Goal: Transaction & Acquisition: Subscribe to service/newsletter

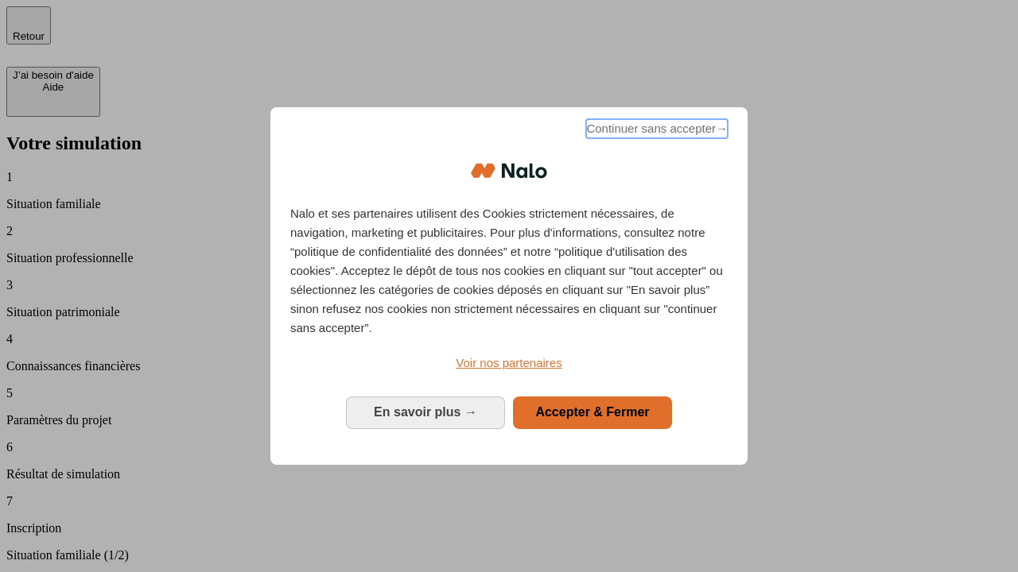
click at [655, 131] on span "Continuer sans accepter →" at bounding box center [657, 128] width 142 height 19
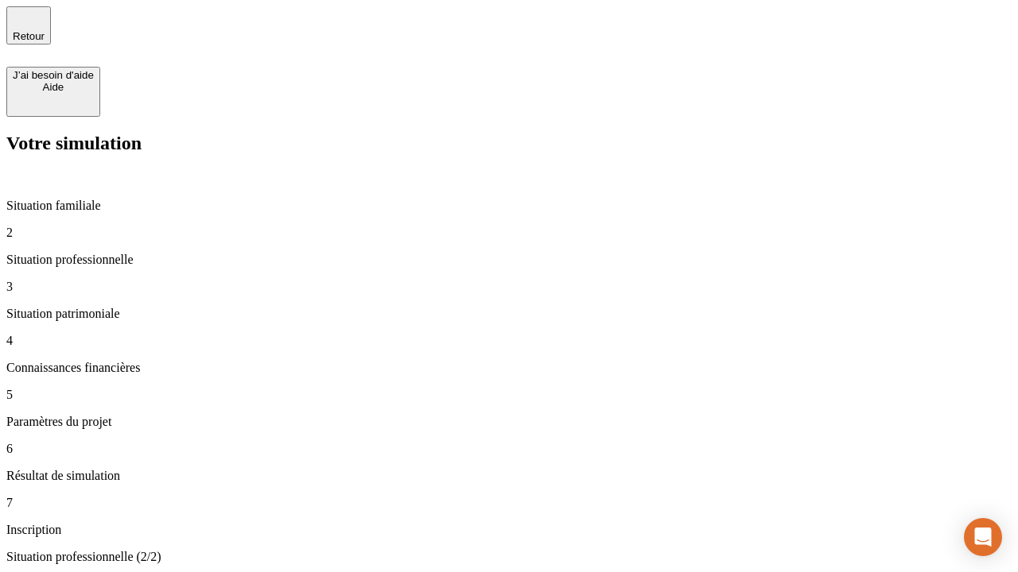
type input "30 000"
type input "1 000"
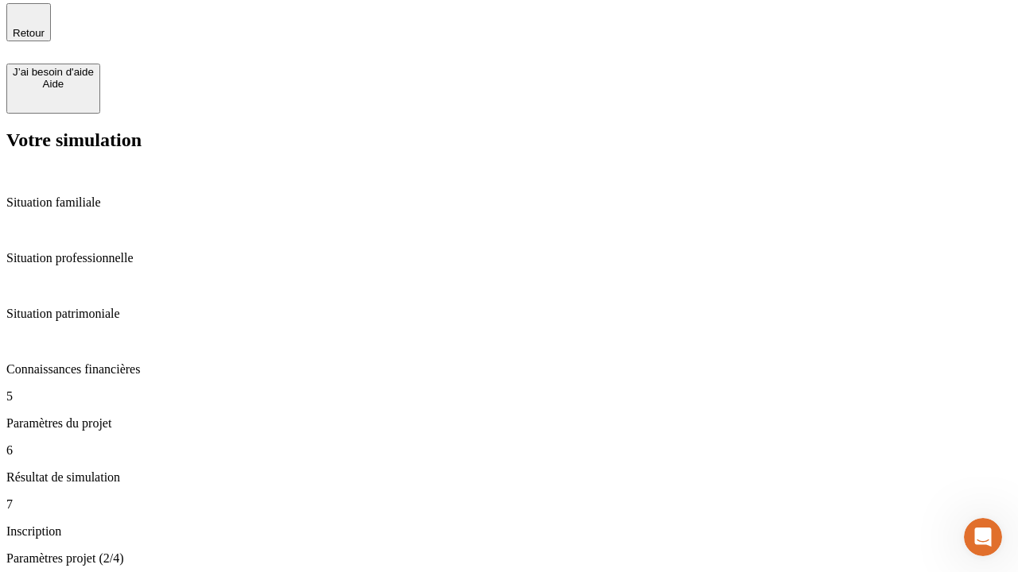
type input "65"
type input "5 000"
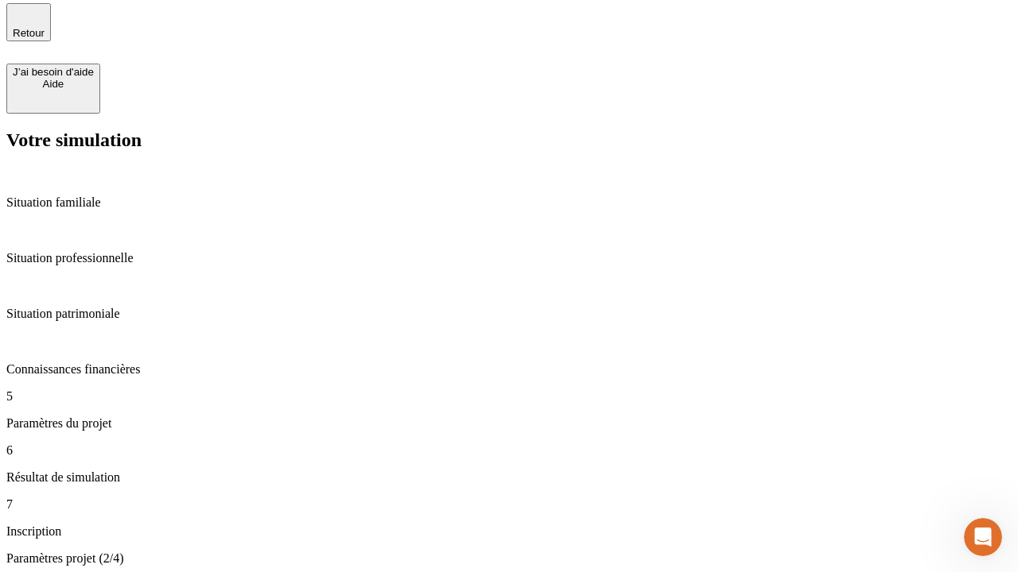
type input "640"
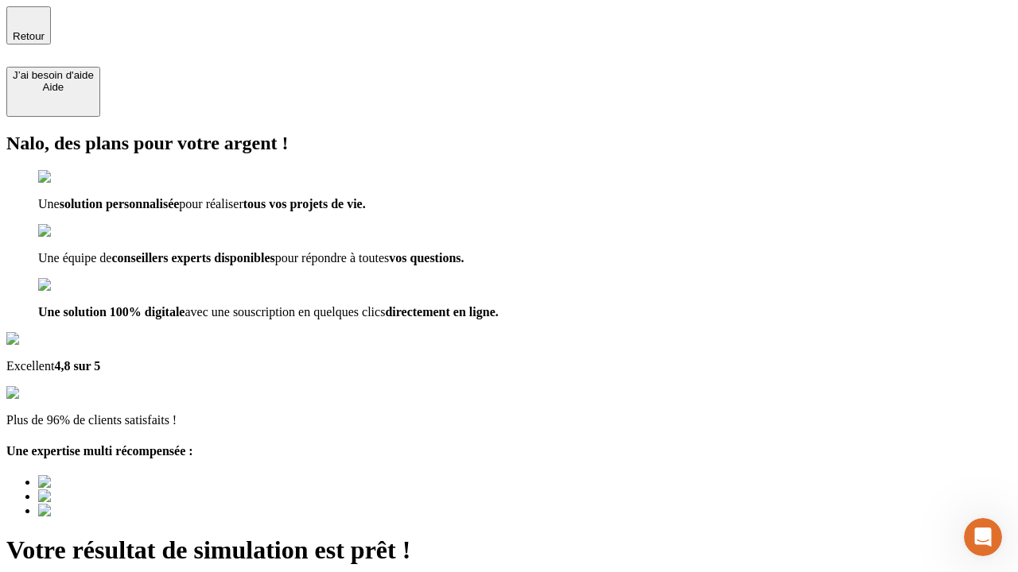
type input "[EMAIL_ADDRESS][DOMAIN_NAME]"
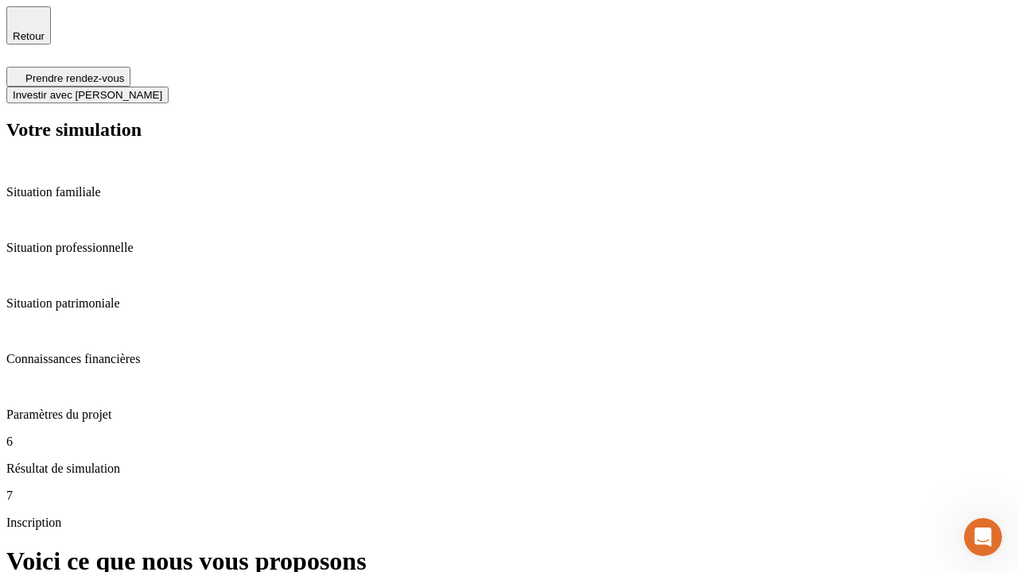
click at [162, 89] on span "Investir avec [PERSON_NAME]" at bounding box center [87, 95] width 149 height 12
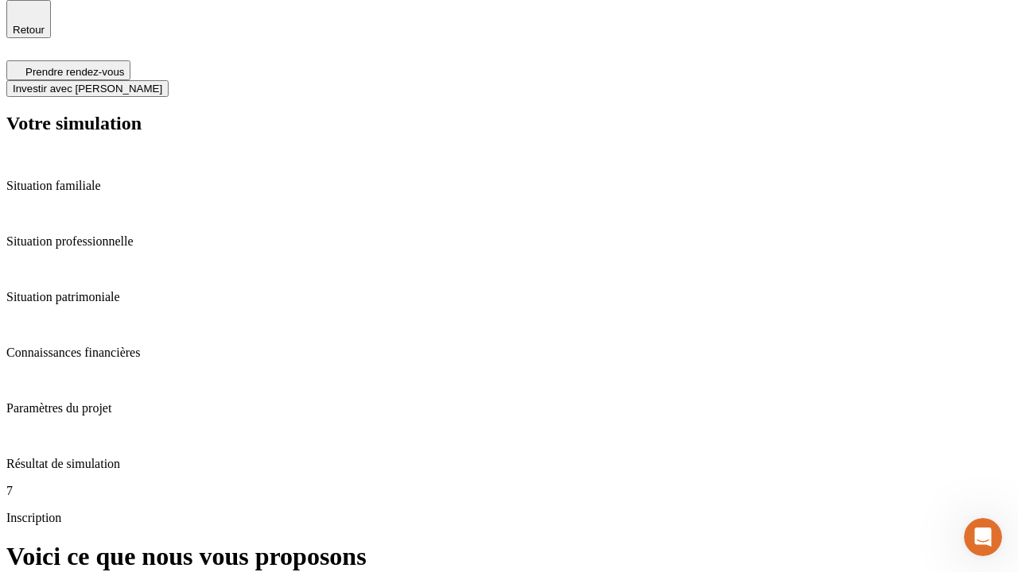
scroll to position [5, 0]
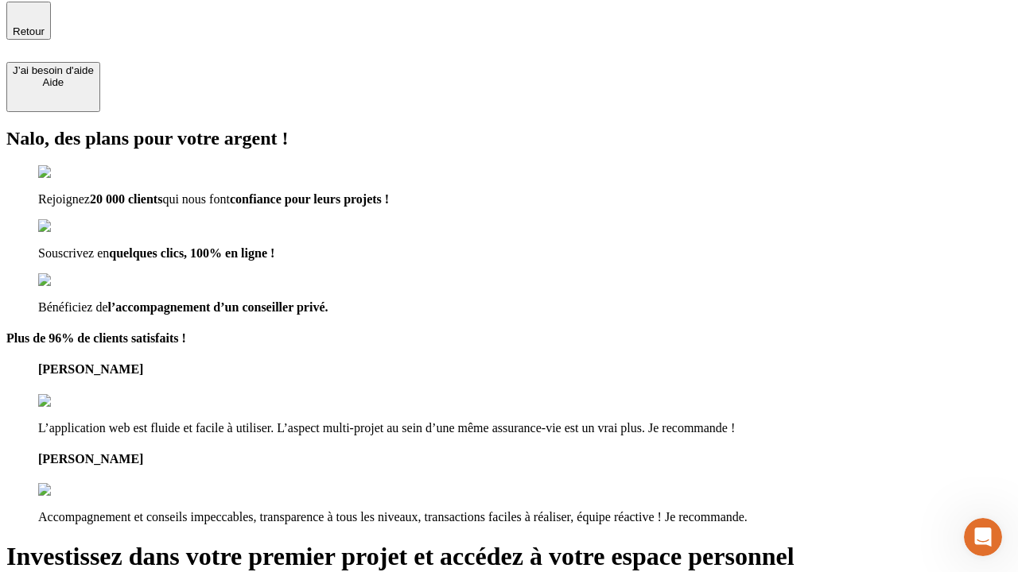
type input "[EMAIL_ADDRESS][DOMAIN_NAME]"
